Goal: Task Accomplishment & Management: Manage account settings

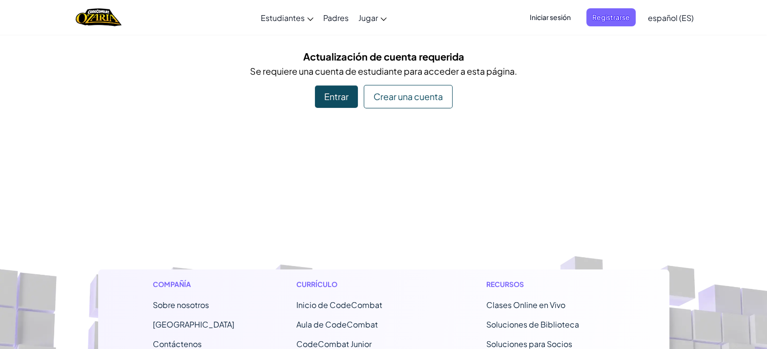
click at [350, 102] on div "Entrar" at bounding box center [336, 96] width 43 height 22
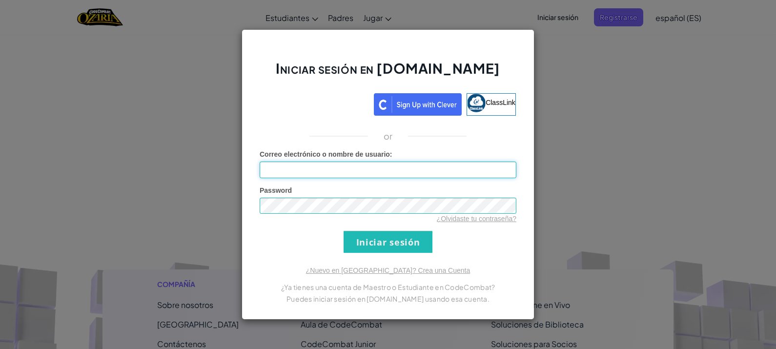
click at [396, 176] on input "Correo electrónico o nombre de usuario :" at bounding box center [388, 170] width 257 height 17
click at [310, 195] on div "Password ¿Olvidaste tu contraseña?" at bounding box center [388, 205] width 257 height 39
click at [372, 252] on input "Iniciar sesión" at bounding box center [388, 242] width 89 height 22
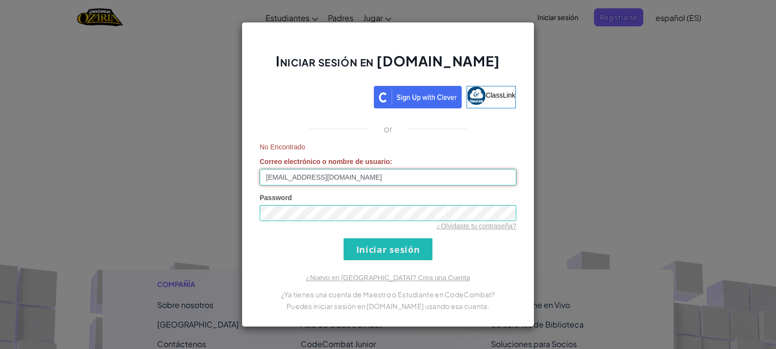
drag, startPoint x: 371, startPoint y: 181, endPoint x: 252, endPoint y: 159, distance: 120.6
click at [252, 159] on div "Iniciar sesión en Ozaria.com ClassLink or No Encontrado Correo electrónico o no…" at bounding box center [388, 175] width 293 height 306
drag, startPoint x: 337, startPoint y: 168, endPoint x: 297, endPoint y: 178, distance: 41.1
click at [296, 176] on div "No Encontrado Correo electrónico o nombre de usuario : Maxito" at bounding box center [388, 163] width 257 height 43
drag, startPoint x: 297, startPoint y: 178, endPoint x: 219, endPoint y: 182, distance: 77.7
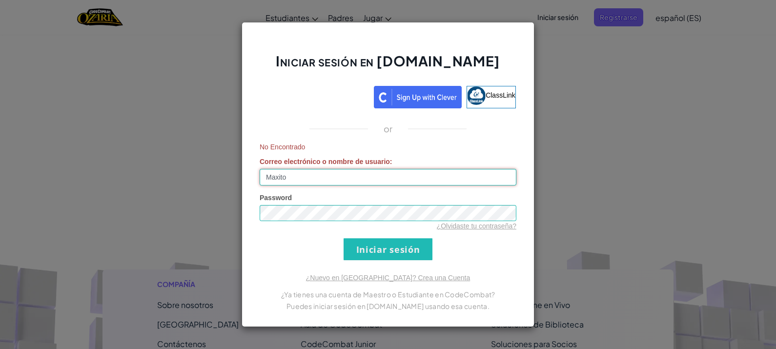
click at [223, 181] on div "Iniciar sesión en Ozaria.com ClassLink or No Encontrado Correo electrónico o no…" at bounding box center [388, 174] width 776 height 349
type input "al07122921@tecmilenio.mx"
click at [358, 256] on input "Iniciar sesión" at bounding box center [388, 249] width 89 height 22
